Goal: Task Accomplishment & Management: Manage account settings

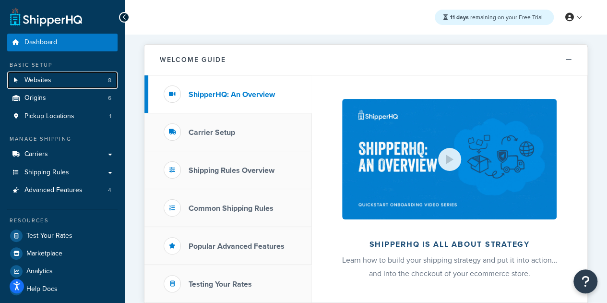
click at [66, 84] on link "Websites 8" at bounding box center [62, 80] width 110 height 18
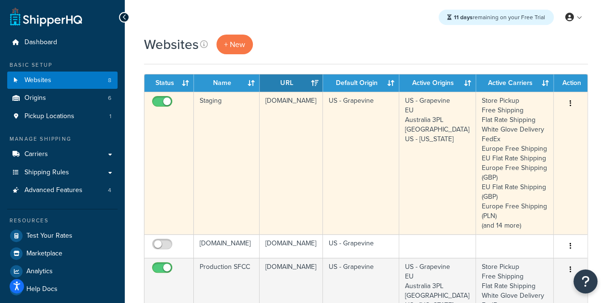
click at [285, 158] on td "[DOMAIN_NAME]" at bounding box center [291, 163] width 64 height 142
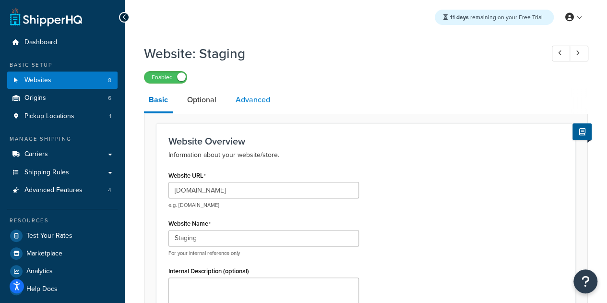
click at [261, 100] on link "Advanced" at bounding box center [253, 99] width 44 height 23
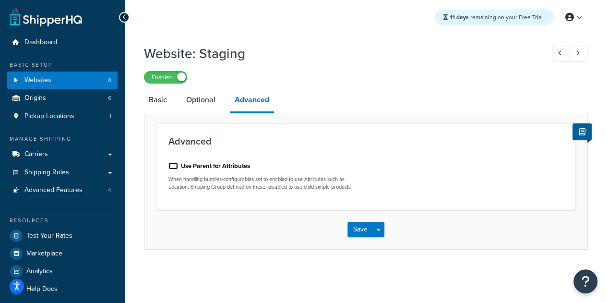
click at [173, 168] on input "Use Parent for Attributes" at bounding box center [173, 165] width 10 height 7
checkbox input "true"
click at [360, 233] on button "Save" at bounding box center [360, 229] width 26 height 15
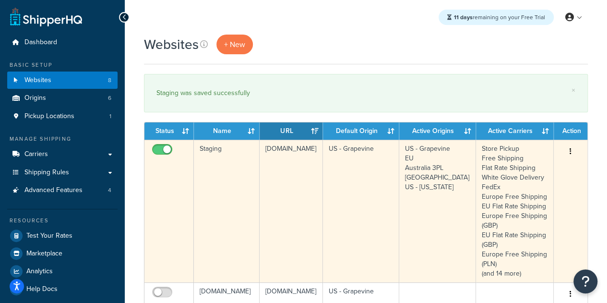
click at [340, 180] on td "US - Grapevine" at bounding box center [361, 211] width 76 height 142
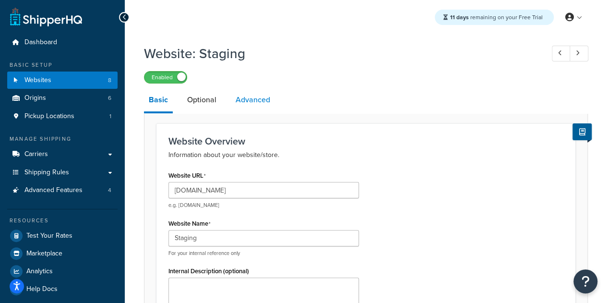
click at [243, 101] on link "Advanced" at bounding box center [253, 99] width 44 height 23
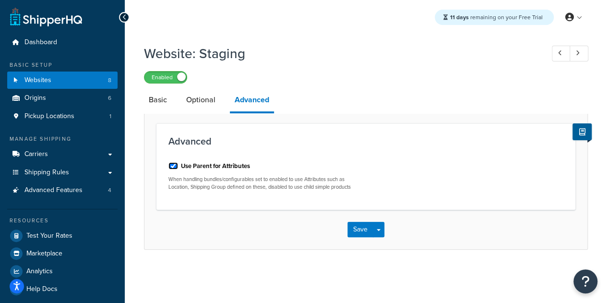
click at [173, 166] on input "Use Parent for Attributes" at bounding box center [173, 165] width 10 height 7
checkbox input "false"
click at [360, 230] on button "Save" at bounding box center [360, 229] width 26 height 15
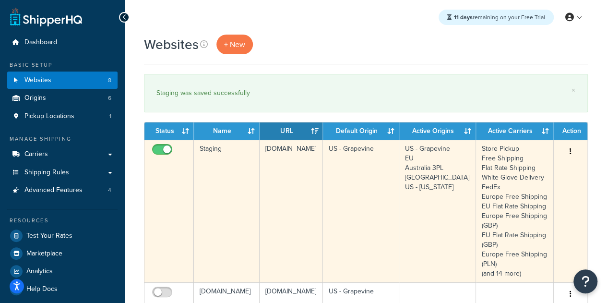
click at [316, 169] on td "[DOMAIN_NAME]" at bounding box center [291, 211] width 64 height 142
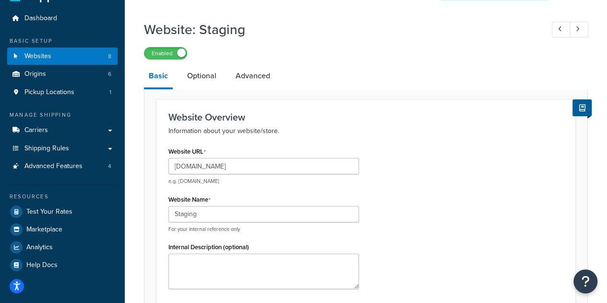
scroll to position [3, 0]
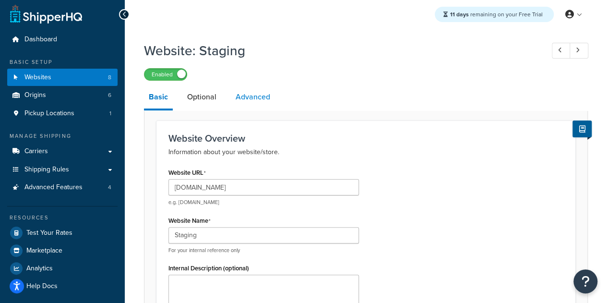
click at [263, 97] on link "Advanced" at bounding box center [253, 96] width 44 height 23
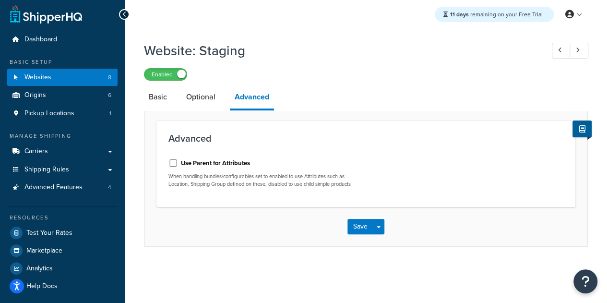
click at [364, 119] on div "Advanced Use Parent for Attributes When handling bundles/configurables set to e…" at bounding box center [366, 178] width 444 height 136
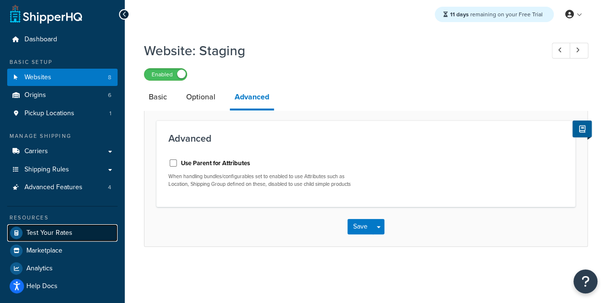
click at [74, 233] on link "Test Your Rates" at bounding box center [62, 232] width 110 height 17
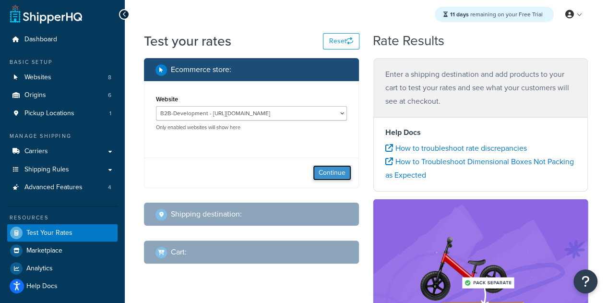
click at [333, 171] on button "Continue" at bounding box center [332, 172] width 38 height 15
select select "TX"
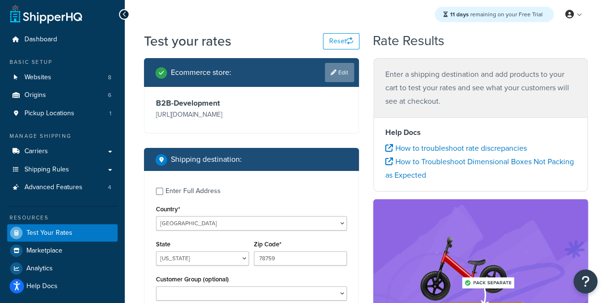
click at [350, 68] on link "Edit" at bounding box center [339, 72] width 29 height 19
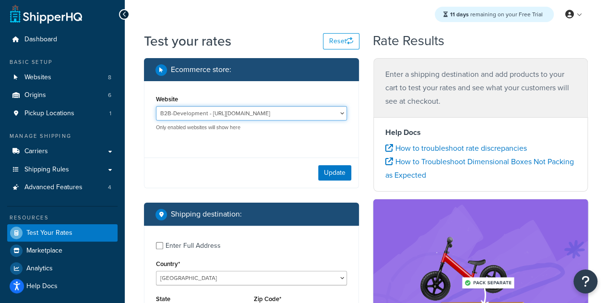
click at [279, 117] on select "B2B-Development - https://solobrands--dev1.sandbox.my.salesforce.com/ B2B-QA - …" at bounding box center [251, 113] width 191 height 14
select select "1b4477f2850656d4e3789d10650a3246"
click at [156, 106] on select "B2B-Development - https://solobrands--dev1.sandbox.my.salesforce.com/ B2B-QA - …" at bounding box center [251, 113] width 191 height 14
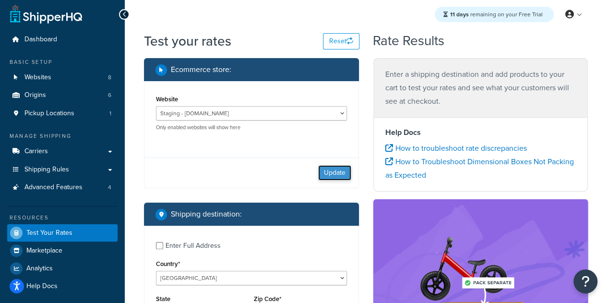
click at [344, 174] on button "Update" at bounding box center [334, 172] width 33 height 15
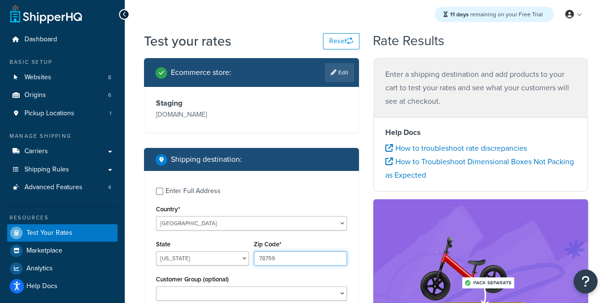
click at [278, 265] on input "78759" at bounding box center [300, 258] width 93 height 14
paste input "96746-1828"
type input "96746-1828"
click at [170, 265] on select "Alabama Alaska American Samoa Arizona Arkansas Armed Forces Americas Armed Forc…" at bounding box center [202, 258] width 93 height 14
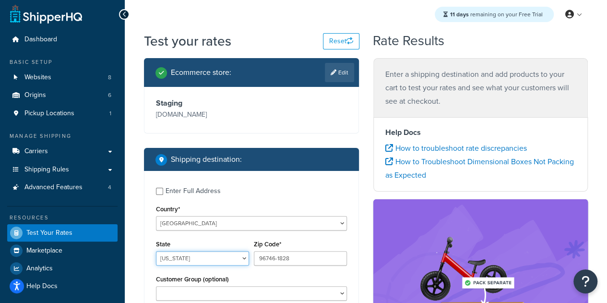
select select "HI"
click at [156, 264] on select "Alabama Alaska American Samoa Arizona Arkansas Armed Forces Americas Armed Forc…" at bounding box center [202, 258] width 93 height 14
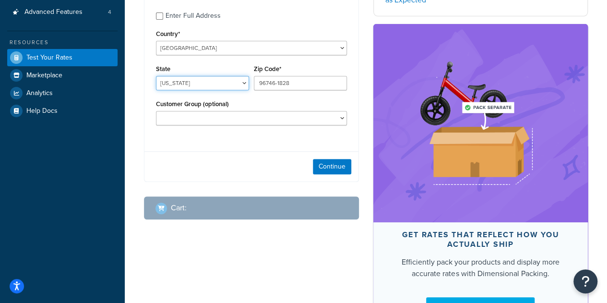
scroll to position [178, 0]
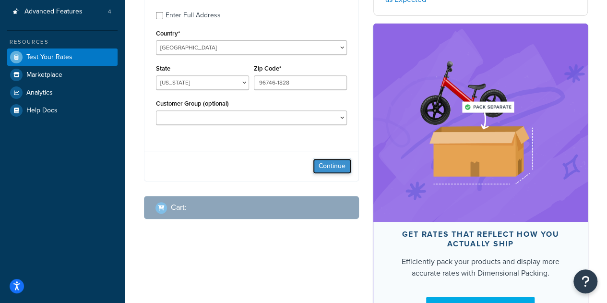
click at [327, 174] on button "Continue" at bounding box center [332, 165] width 38 height 15
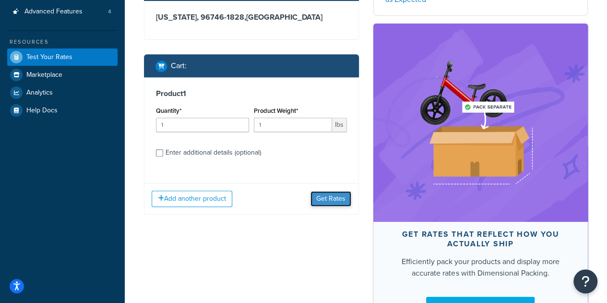
click at [329, 206] on button "Get Rates" at bounding box center [330, 198] width 41 height 15
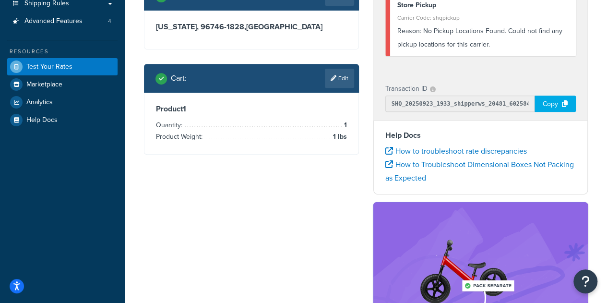
scroll to position [171, 0]
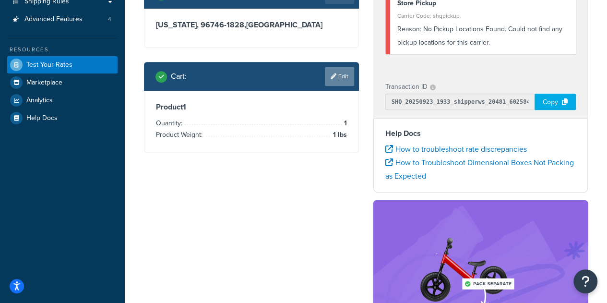
click at [337, 86] on link "Edit" at bounding box center [339, 76] width 29 height 19
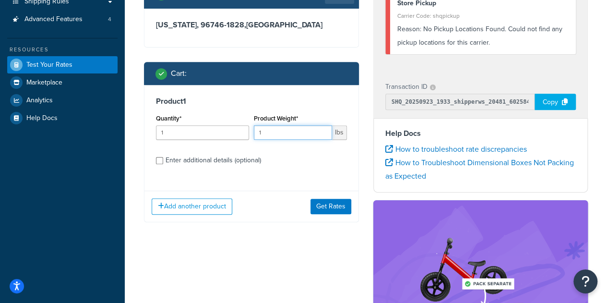
click at [294, 140] on input "1" at bounding box center [293, 132] width 78 height 14
type input "100"
click at [334, 214] on button "Get Rates" at bounding box center [330, 206] width 41 height 15
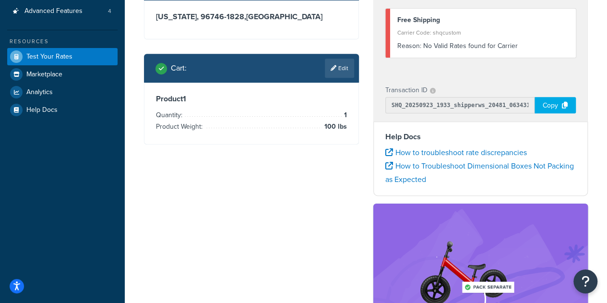
scroll to position [180, 0]
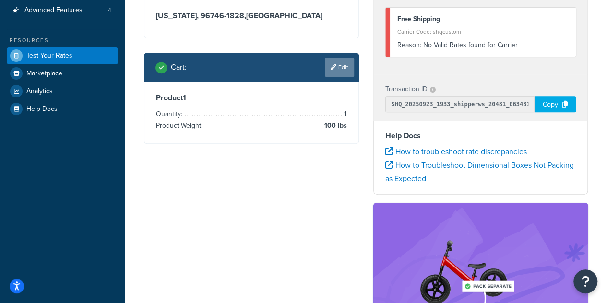
click at [331, 77] on link "Edit" at bounding box center [339, 67] width 29 height 19
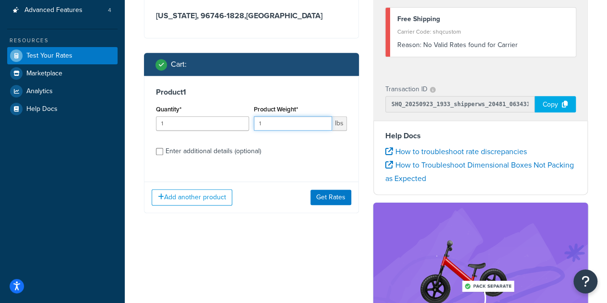
click at [275, 130] on input "1" at bounding box center [293, 123] width 78 height 14
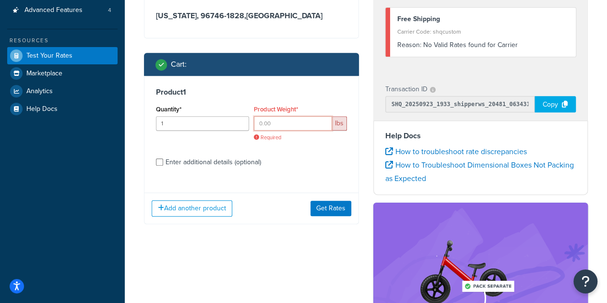
paste input "74.80"
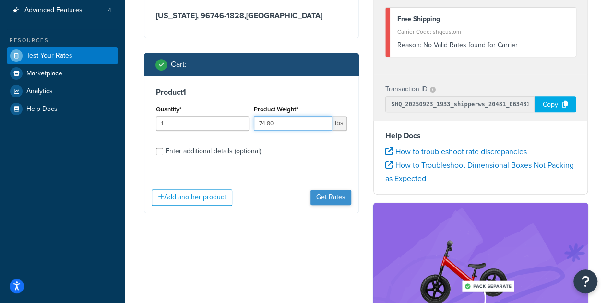
type input "74.80"
click at [325, 205] on button "Get Rates" at bounding box center [330, 196] width 41 height 15
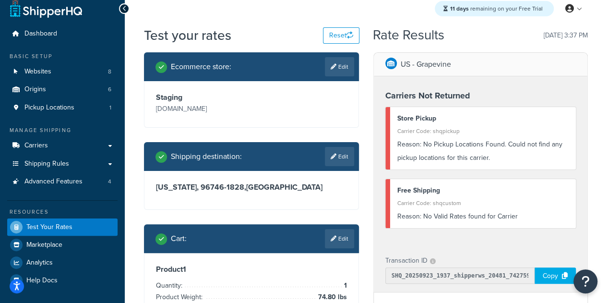
scroll to position [0, 0]
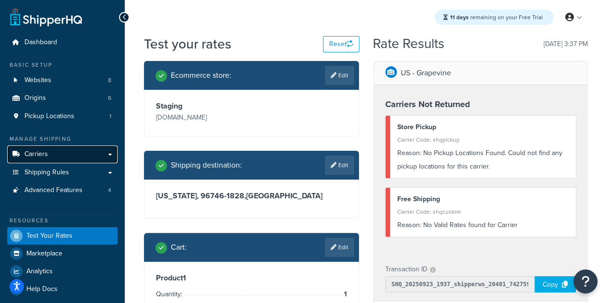
click at [57, 158] on link "Carriers" at bounding box center [62, 154] width 110 height 18
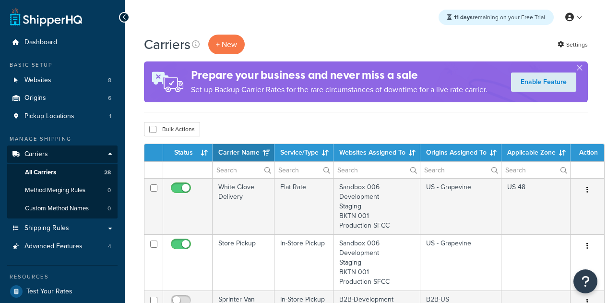
select select "15"
click at [51, 175] on span "All Carriers" at bounding box center [40, 172] width 31 height 8
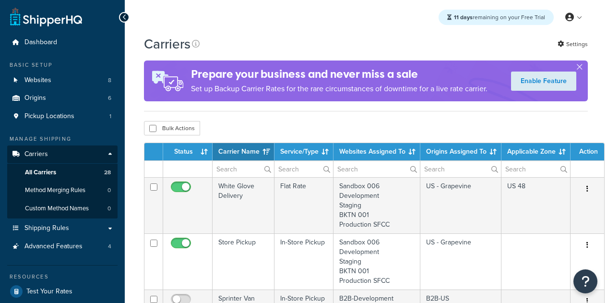
select select "15"
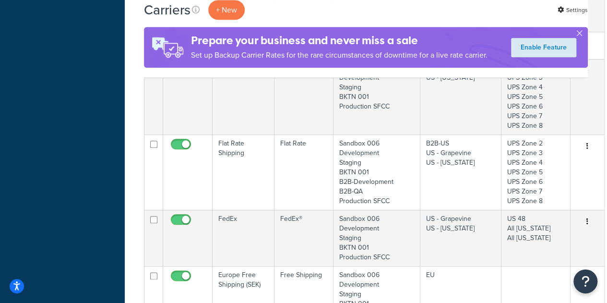
scroll to position [420, 0]
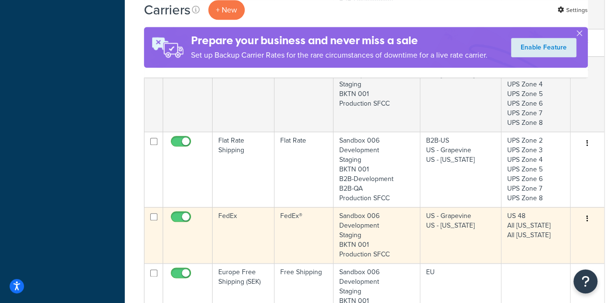
click at [245, 237] on td "FedEx" at bounding box center [243, 235] width 62 height 56
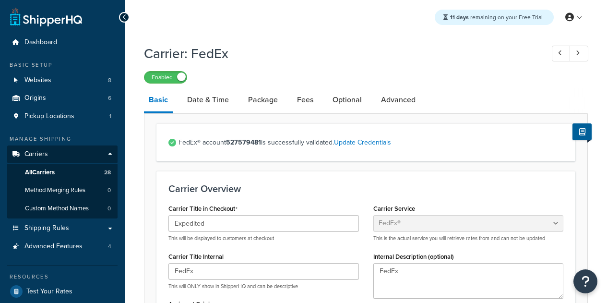
select select "fedEx"
select select "REGULAR_PICKUP"
select select "YOUR_PACKAGING"
click at [308, 102] on link "Fees" at bounding box center [305, 99] width 26 height 23
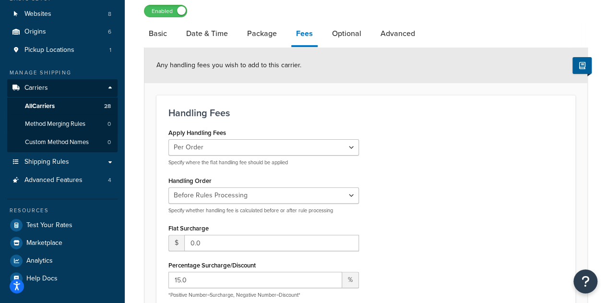
scroll to position [3, 0]
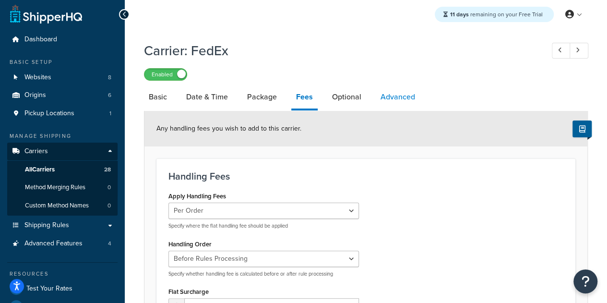
click at [397, 92] on link "Advanced" at bounding box center [398, 96] width 44 height 23
select select "false"
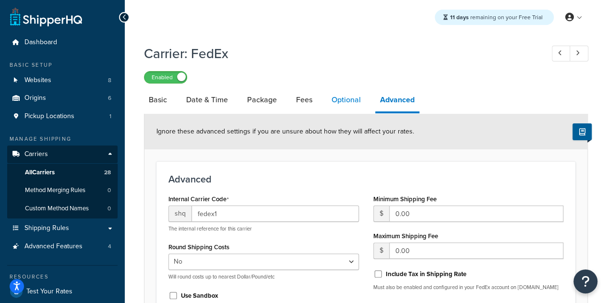
click at [346, 106] on link "Optional" at bounding box center [346, 99] width 39 height 23
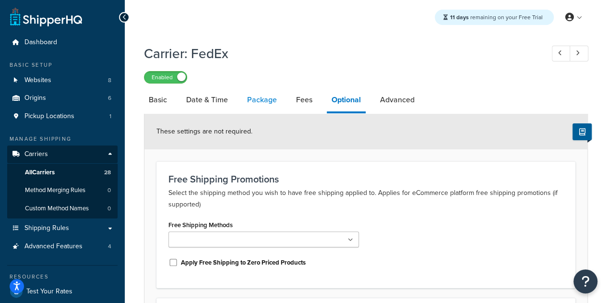
click at [252, 106] on link "Package" at bounding box center [261, 99] width 39 height 23
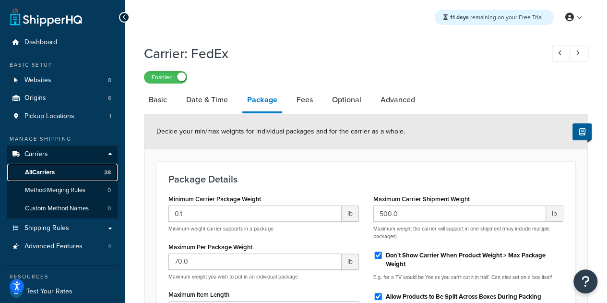
click at [59, 174] on link "All Carriers 28" at bounding box center [62, 173] width 110 height 18
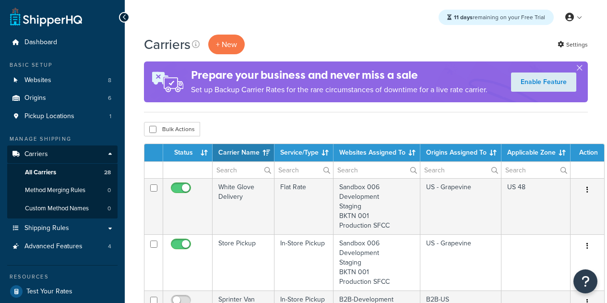
select select "15"
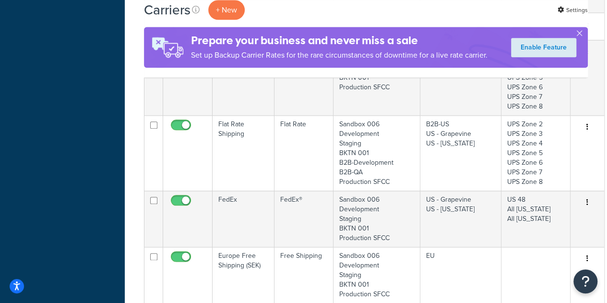
scroll to position [444, 0]
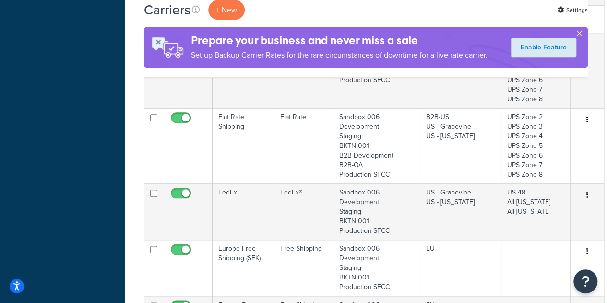
click at [94, 251] on div "Dashboard Basic Setup Websites 8 Origins 6 Pickup Locations 1 Manage Shipping C…" at bounding box center [62, 204] width 125 height 1297
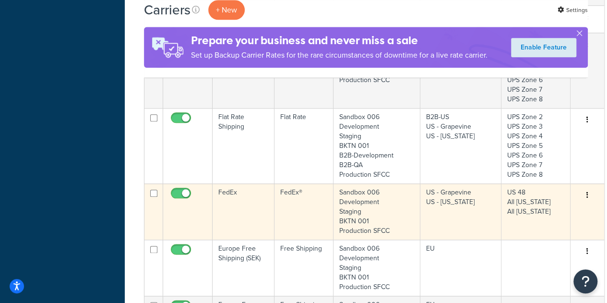
click at [246, 205] on td "FedEx" at bounding box center [243, 211] width 62 height 56
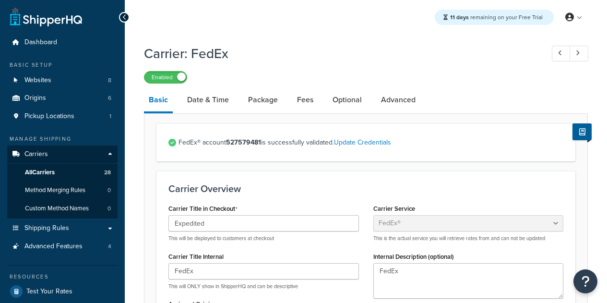
select select "fedEx"
select select "REGULAR_PICKUP"
select select "YOUR_PACKAGING"
click at [296, 101] on link "Fees" at bounding box center [305, 99] width 26 height 23
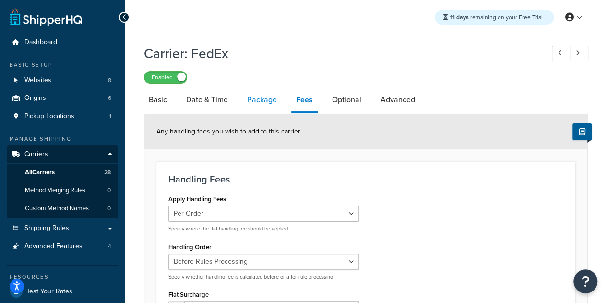
click at [261, 107] on link "Package" at bounding box center [261, 99] width 39 height 23
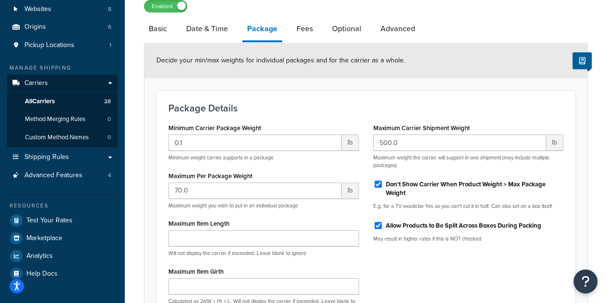
scroll to position [72, 0]
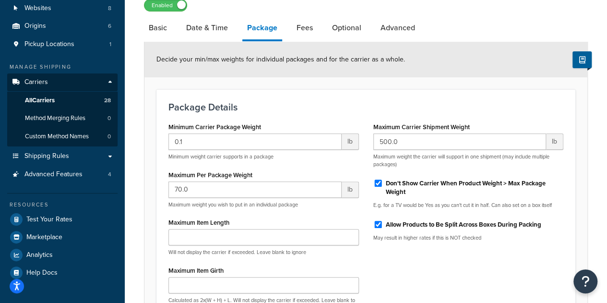
click at [483, 48] on div "Decide your min/max weights for individual packages and for the carrier as a wh…" at bounding box center [365, 59] width 443 height 35
